Goal: Information Seeking & Learning: Learn about a topic

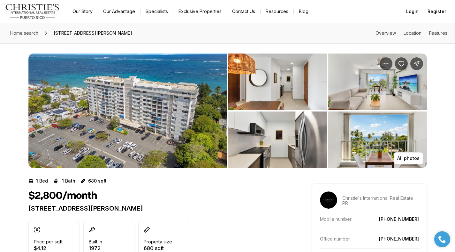
click at [181, 124] on img "View image gallery" at bounding box center [127, 111] width 198 height 115
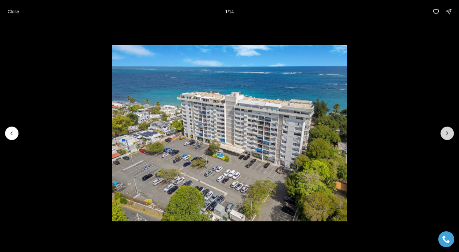
click at [449, 134] on icon "Next slide" at bounding box center [447, 133] width 6 height 6
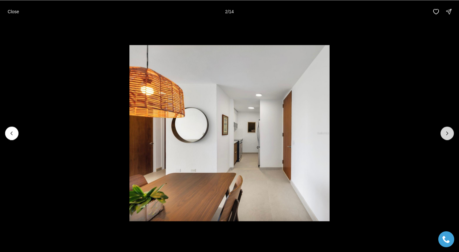
click at [449, 134] on icon "Next slide" at bounding box center [447, 133] width 6 height 6
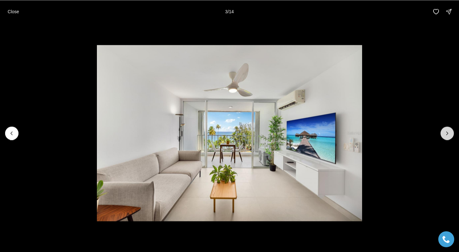
click at [449, 134] on icon "Next slide" at bounding box center [447, 133] width 6 height 6
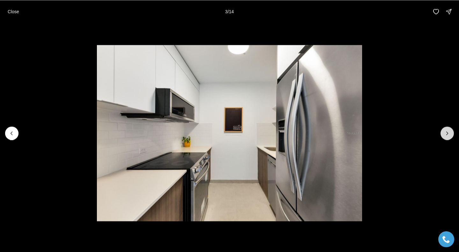
click at [449, 134] on icon "Next slide" at bounding box center [447, 133] width 6 height 6
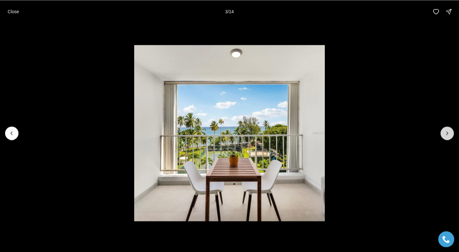
click at [449, 134] on icon "Next slide" at bounding box center [447, 133] width 6 height 6
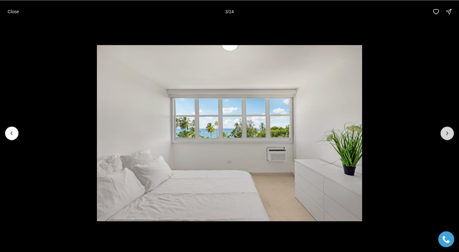
click at [449, 134] on icon "Next slide" at bounding box center [447, 133] width 6 height 6
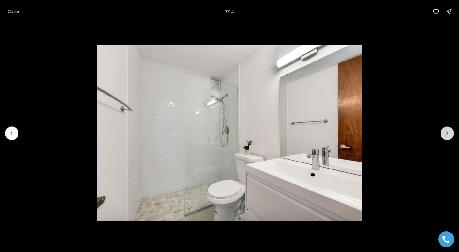
click at [449, 134] on icon "Next slide" at bounding box center [447, 133] width 6 height 6
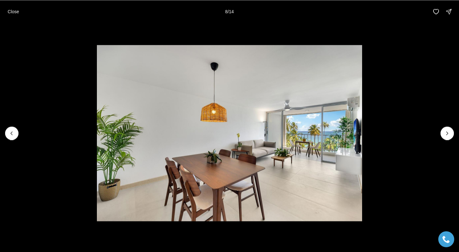
click at [83, 79] on li "8 of 14" at bounding box center [229, 133] width 459 height 220
click at [15, 11] on p "Close" at bounding box center [13, 11] width 11 height 5
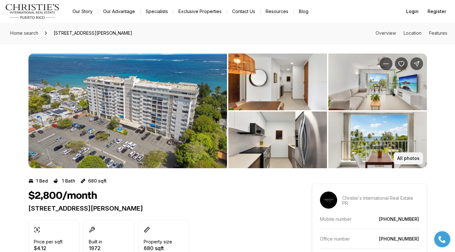
click at [402, 162] on button "All photos" at bounding box center [407, 159] width 29 height 12
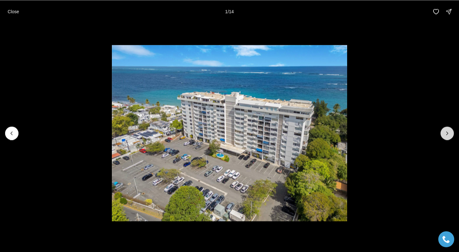
click at [445, 130] on icon "Next slide" at bounding box center [447, 133] width 6 height 6
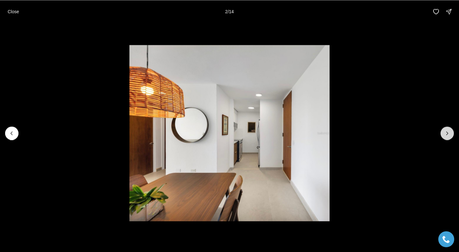
click at [445, 130] on icon "Next slide" at bounding box center [447, 133] width 6 height 6
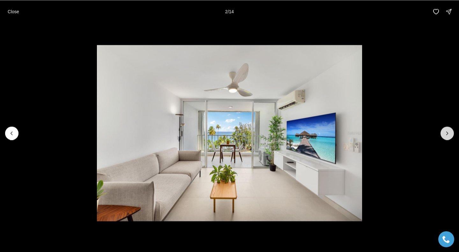
click at [445, 130] on icon "Next slide" at bounding box center [447, 133] width 6 height 6
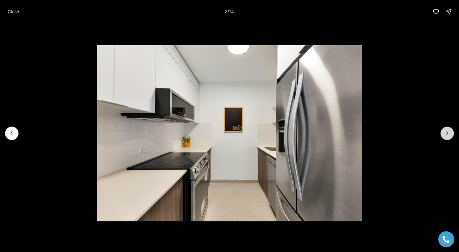
click at [445, 130] on icon "Next slide" at bounding box center [447, 133] width 6 height 6
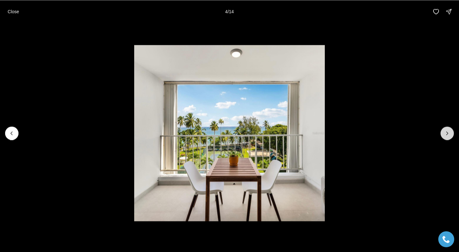
click at [445, 130] on icon "Next slide" at bounding box center [447, 133] width 6 height 6
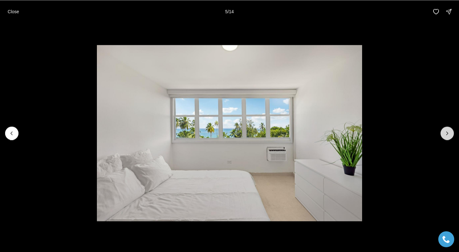
click at [445, 130] on icon "Next slide" at bounding box center [447, 133] width 6 height 6
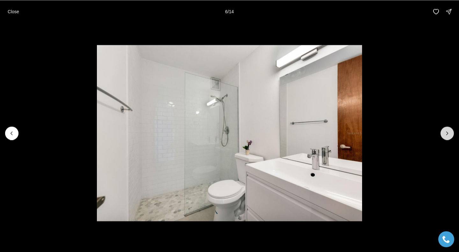
click at [445, 130] on icon "Next slide" at bounding box center [447, 133] width 6 height 6
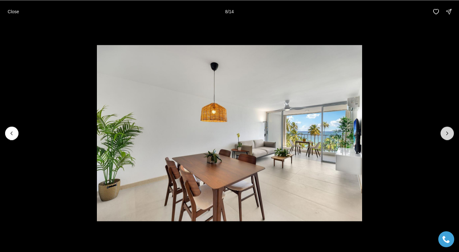
click at [445, 130] on icon "Next slide" at bounding box center [447, 133] width 6 height 6
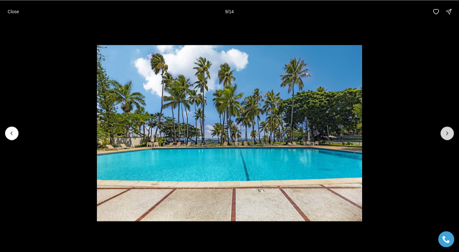
click at [445, 130] on icon "Next slide" at bounding box center [447, 133] width 6 height 6
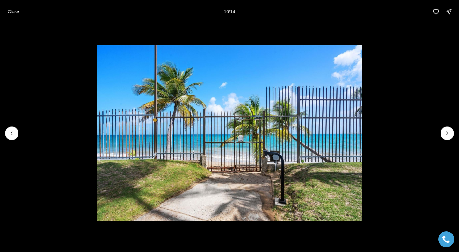
click at [430, 106] on li "10 of 14" at bounding box center [229, 133] width 459 height 220
click at [7, 9] on button "Close" at bounding box center [13, 11] width 19 height 13
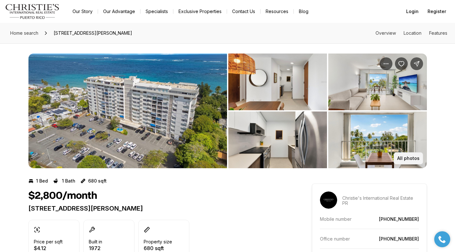
click at [406, 160] on p "All photos" at bounding box center [408, 158] width 22 height 5
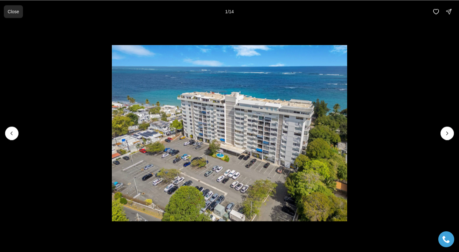
click at [11, 12] on p "Close" at bounding box center [13, 11] width 11 height 5
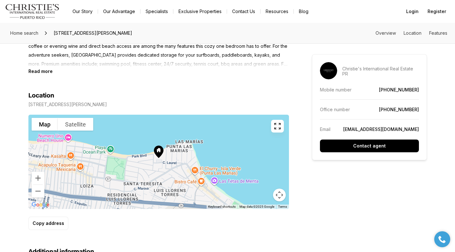
scroll to position [323, 0]
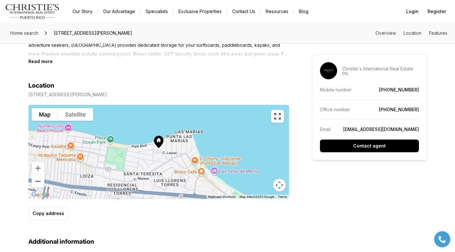
click at [37, 181] on button "Zoom out" at bounding box center [38, 181] width 13 height 13
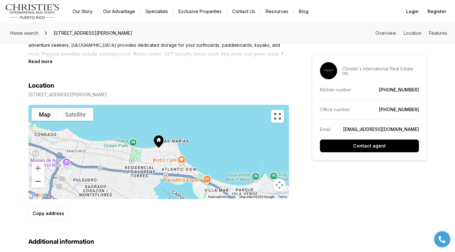
click at [37, 181] on button "Zoom out" at bounding box center [38, 181] width 13 height 13
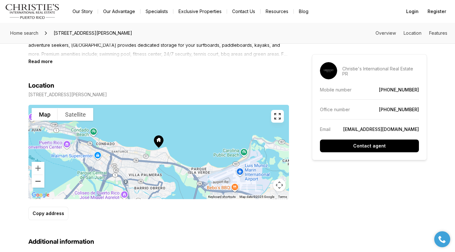
click at [37, 181] on button "Zoom out" at bounding box center [38, 181] width 13 height 13
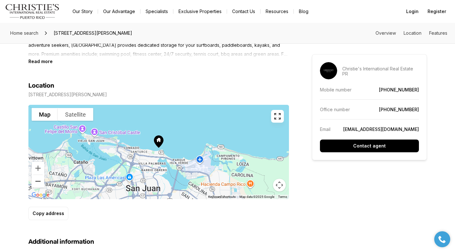
click at [37, 181] on button "Zoom out" at bounding box center [38, 181] width 13 height 13
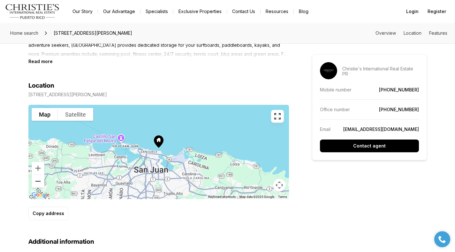
click at [37, 181] on button "Zoom out" at bounding box center [38, 181] width 13 height 13
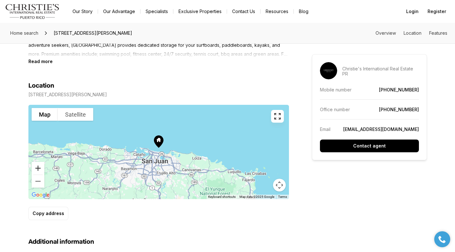
click at [40, 169] on button "Zoom in" at bounding box center [38, 168] width 13 height 13
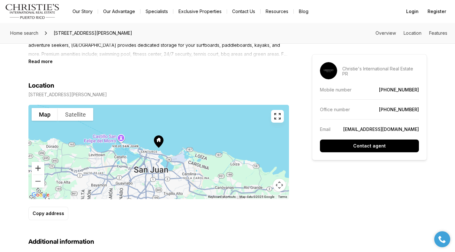
click at [40, 169] on button "Zoom in" at bounding box center [38, 168] width 13 height 13
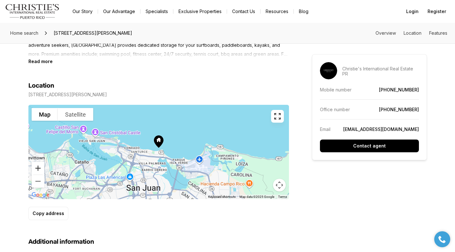
click at [40, 169] on button "Zoom in" at bounding box center [38, 168] width 13 height 13
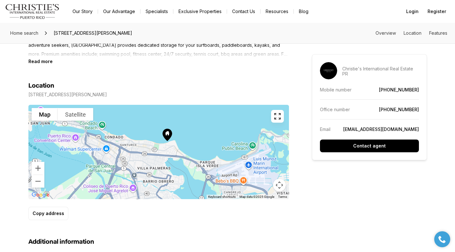
drag, startPoint x: 187, startPoint y: 164, endPoint x: 201, endPoint y: 149, distance: 20.5
click at [201, 149] on div at bounding box center [158, 152] width 260 height 94
click at [40, 168] on button "Zoom in" at bounding box center [38, 168] width 13 height 13
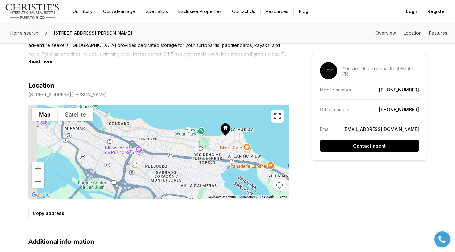
drag, startPoint x: 141, startPoint y: 165, endPoint x: 205, endPoint y: 169, distance: 64.6
click at [205, 169] on div at bounding box center [158, 152] width 260 height 94
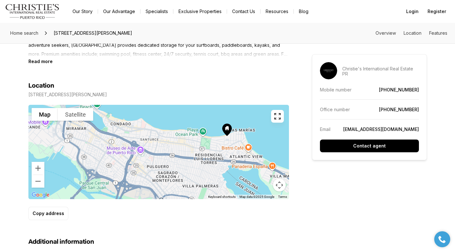
drag, startPoint x: 175, startPoint y: 149, endPoint x: 193, endPoint y: 156, distance: 18.9
click at [193, 156] on div at bounding box center [158, 152] width 260 height 94
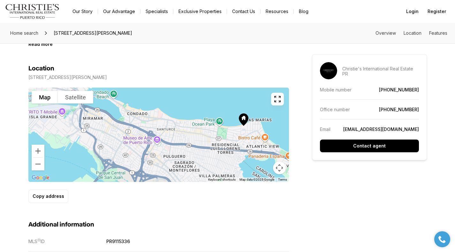
scroll to position [325, 0]
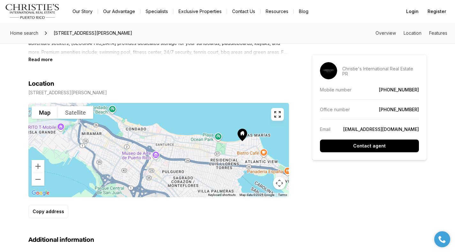
drag, startPoint x: 222, startPoint y: 177, endPoint x: 213, endPoint y: 175, distance: 9.0
click at [213, 175] on div at bounding box center [158, 150] width 260 height 94
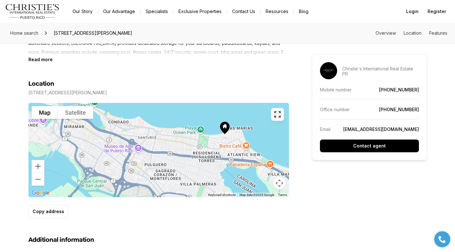
drag, startPoint x: 226, startPoint y: 182, endPoint x: 213, endPoint y: 177, distance: 14.3
click at [213, 177] on div at bounding box center [158, 150] width 260 height 94
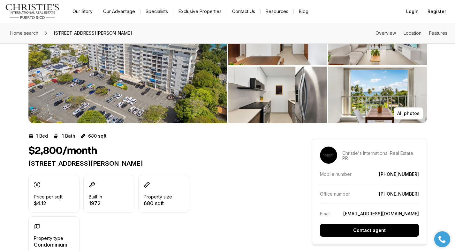
scroll to position [0, 0]
